Goal: Navigation & Orientation: Go to known website

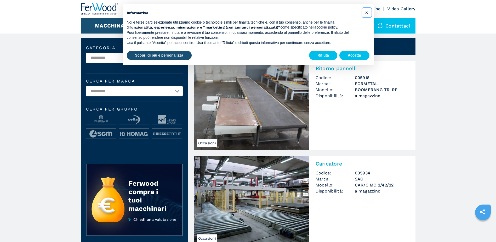
click at [365, 12] on button "×" at bounding box center [367, 12] width 8 height 8
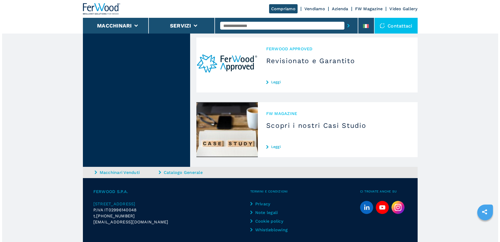
scroll to position [1446, 0]
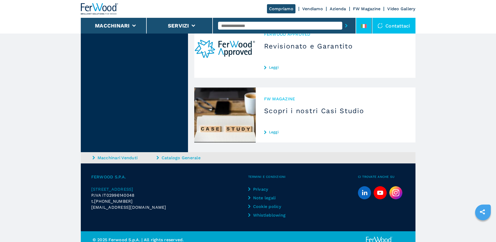
click at [363, 25] on icon at bounding box center [364, 26] width 6 height 4
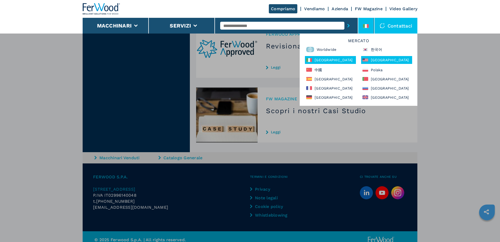
click at [372, 61] on div "North America" at bounding box center [386, 60] width 51 height 8
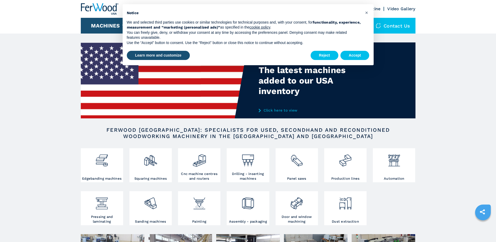
scroll to position [433, 0]
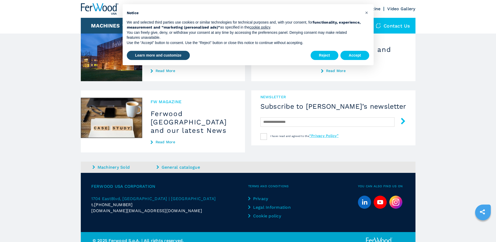
click at [399, 195] on img at bounding box center [395, 201] width 13 height 13
click at [367, 15] on span "×" at bounding box center [366, 12] width 3 height 6
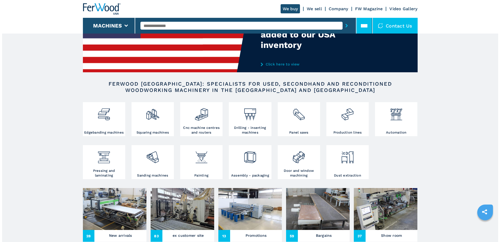
scroll to position [46, 0]
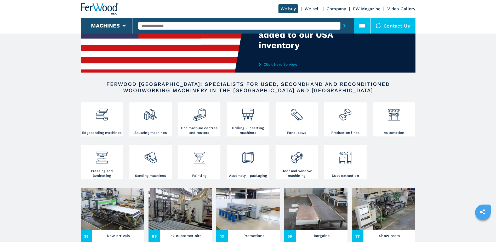
click at [365, 23] on icon at bounding box center [362, 25] width 7 height 7
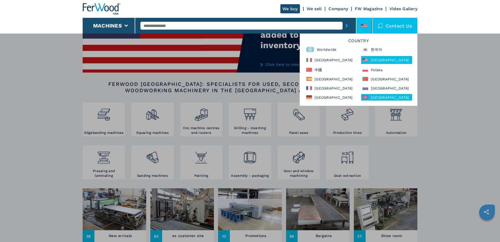
click at [379, 98] on div "United Kingdom" at bounding box center [386, 97] width 51 height 7
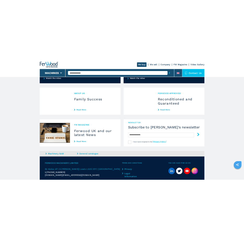
scroll to position [439, 0]
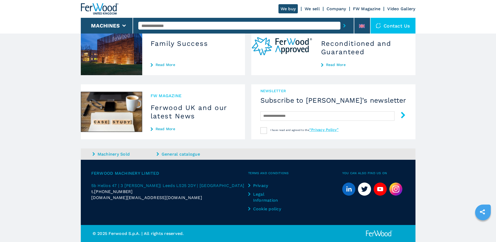
click at [402, 193] on link at bounding box center [395, 188] width 13 height 13
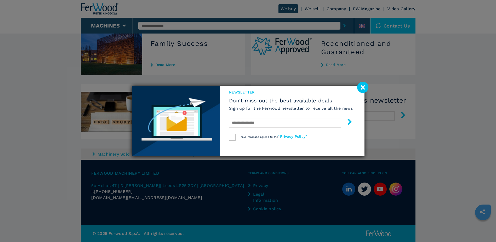
click at [365, 84] on image at bounding box center [362, 87] width 11 height 11
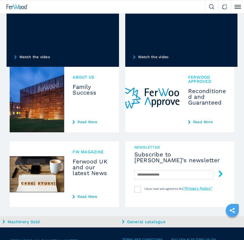
scroll to position [548, 0]
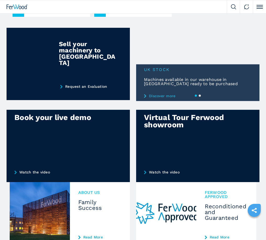
scroll to position [524, 0]
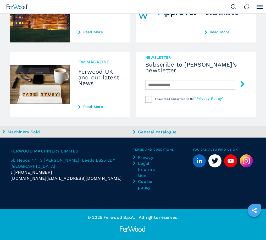
click at [137, 44] on li "Ferwood Approved Reconditioned and Guaranteed Read More" at bounding box center [196, 13] width 120 height 72
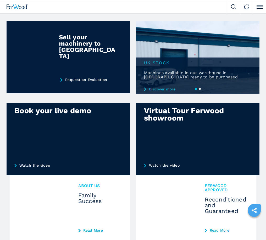
scroll to position [524, 0]
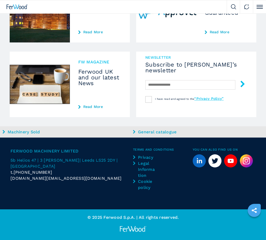
click at [246, 162] on img at bounding box center [246, 160] width 13 height 13
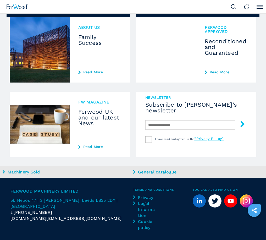
scroll to position [524, 0]
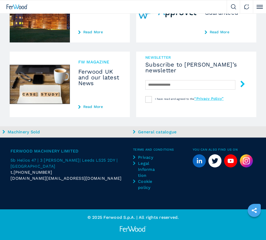
click at [248, 156] on img at bounding box center [246, 160] width 13 height 13
click at [177, 120] on li "newsletter Subscribe to Ferwood’s newsletter I have read and agreed to the “Pri…" at bounding box center [196, 88] width 120 height 72
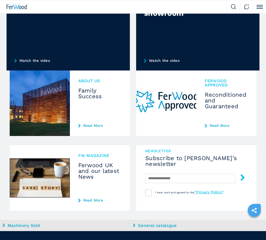
scroll to position [524, 0]
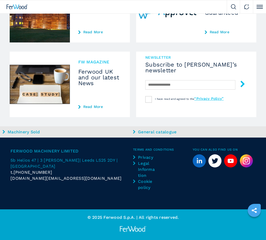
click at [248, 162] on img at bounding box center [246, 160] width 13 height 13
click at [194, 120] on li "newsletter Subscribe to Ferwood’s newsletter I have read and agreed to the “Pri…" at bounding box center [196, 88] width 120 height 72
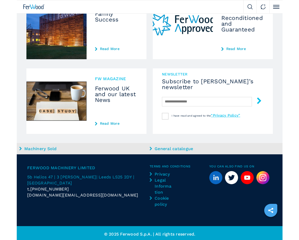
scroll to position [524, 0]
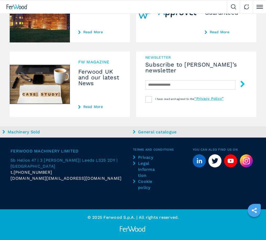
click at [261, 4] on button "Click to toggle menu" at bounding box center [259, 6] width 13 height 13
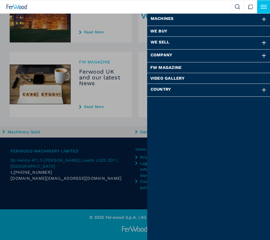
click at [261, 4] on button "Click to toggle menu" at bounding box center [263, 6] width 13 height 13
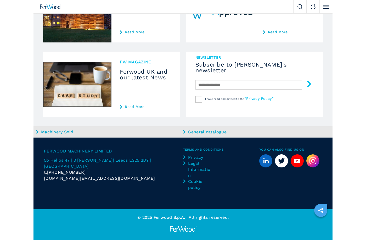
scroll to position [441, 0]
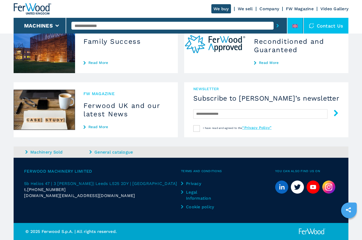
click at [265, 25] on li at bounding box center [295, 26] width 16 height 16
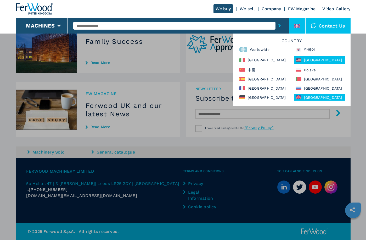
click at [265, 58] on div "[GEOGRAPHIC_DATA]" at bounding box center [319, 60] width 51 height 8
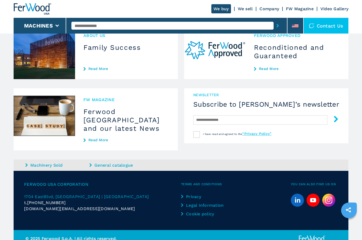
click at [328, 193] on img at bounding box center [328, 199] width 13 height 13
